Goal: Task Accomplishment & Management: Use online tool/utility

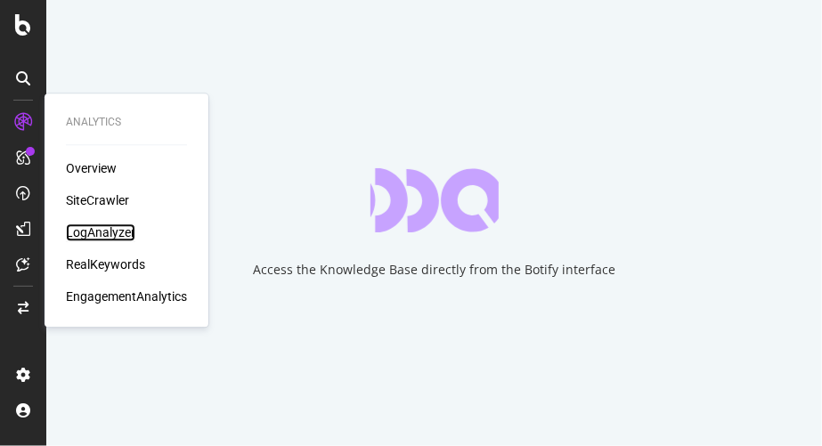
click at [96, 230] on div "LogAnalyzer" at bounding box center [100, 233] width 69 height 18
